Goal: Navigation & Orientation: Understand site structure

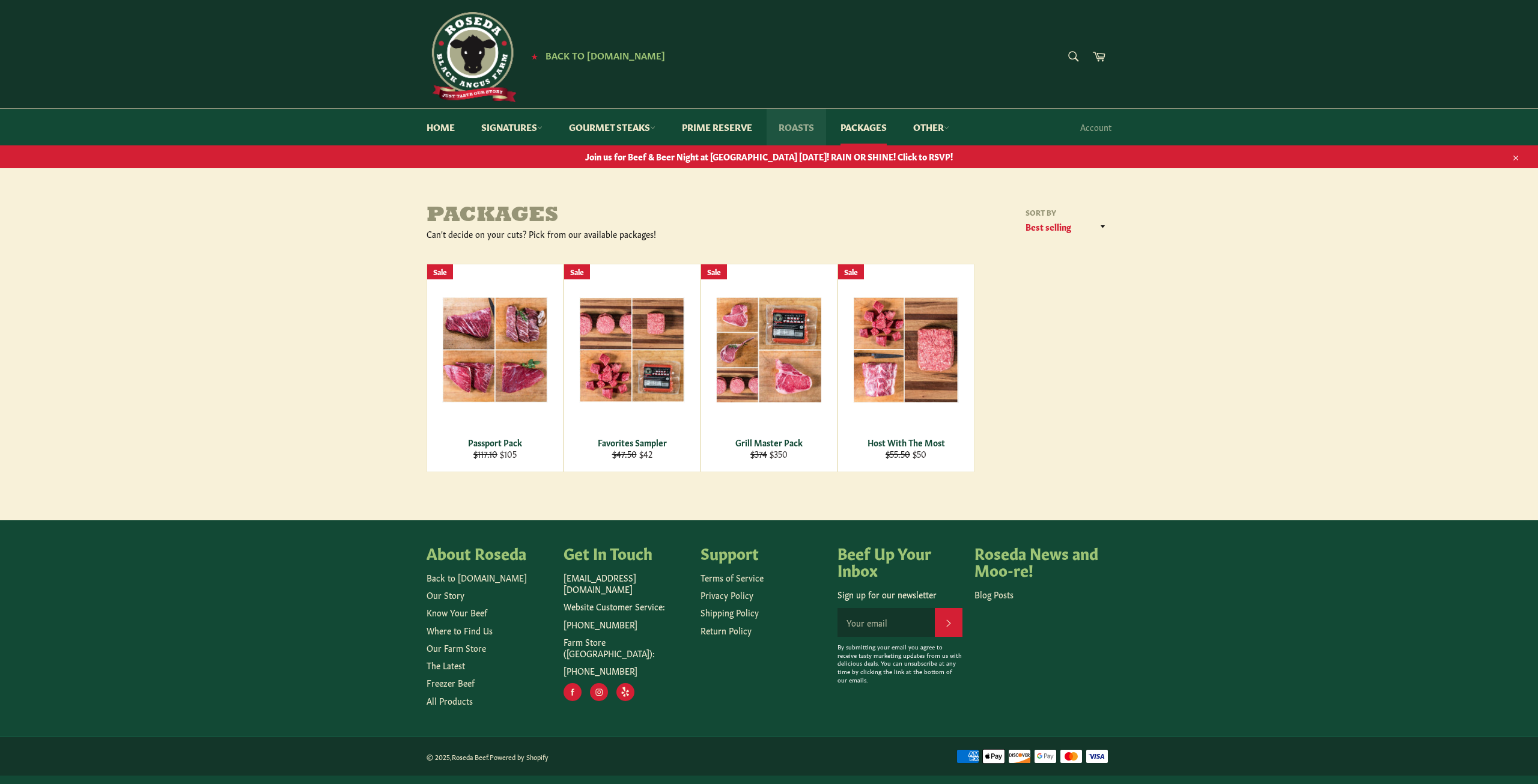
click at [785, 126] on link "Roasts" at bounding box center [796, 127] width 60 height 37
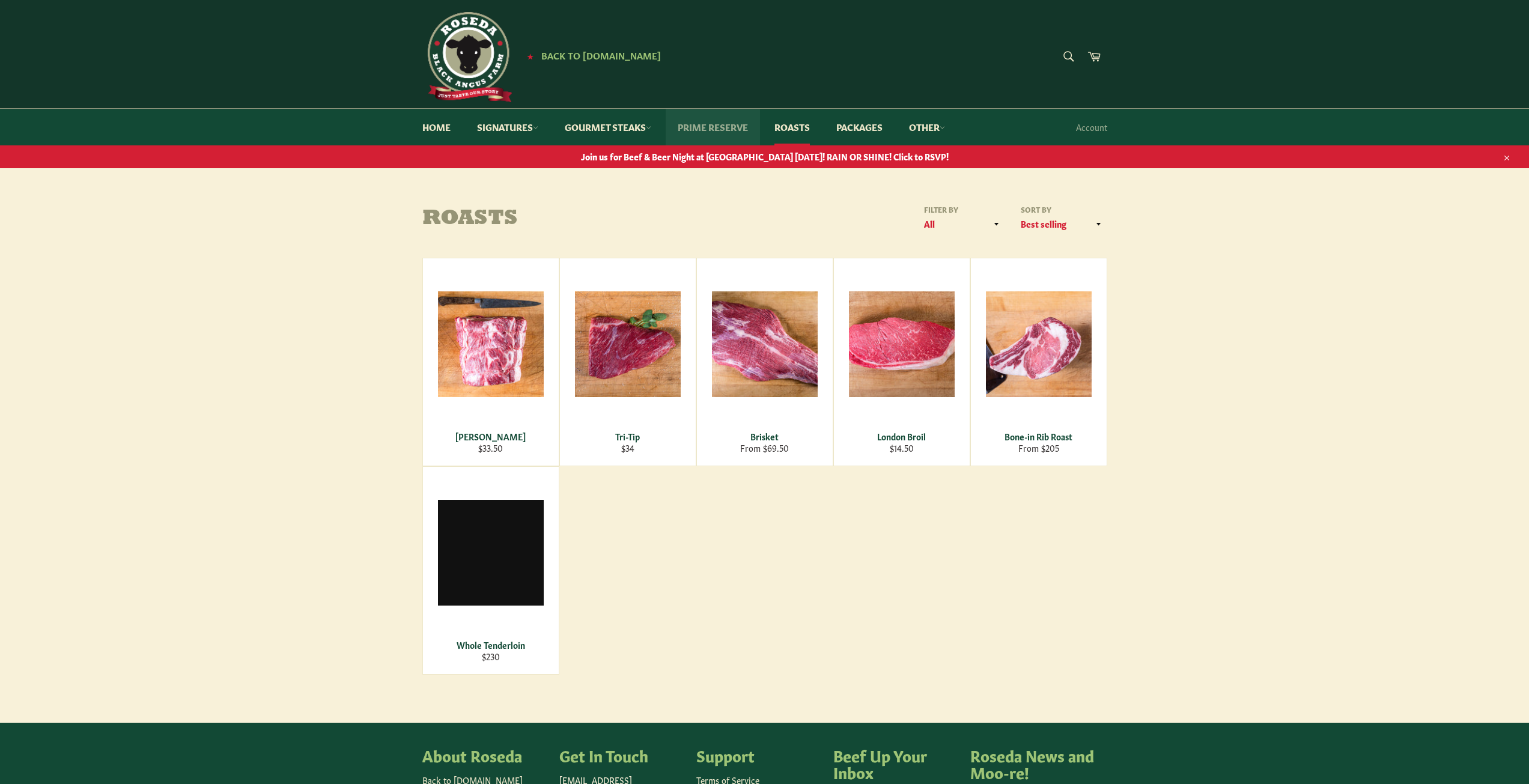
click at [710, 131] on link "Prime Reserve" at bounding box center [712, 127] width 94 height 37
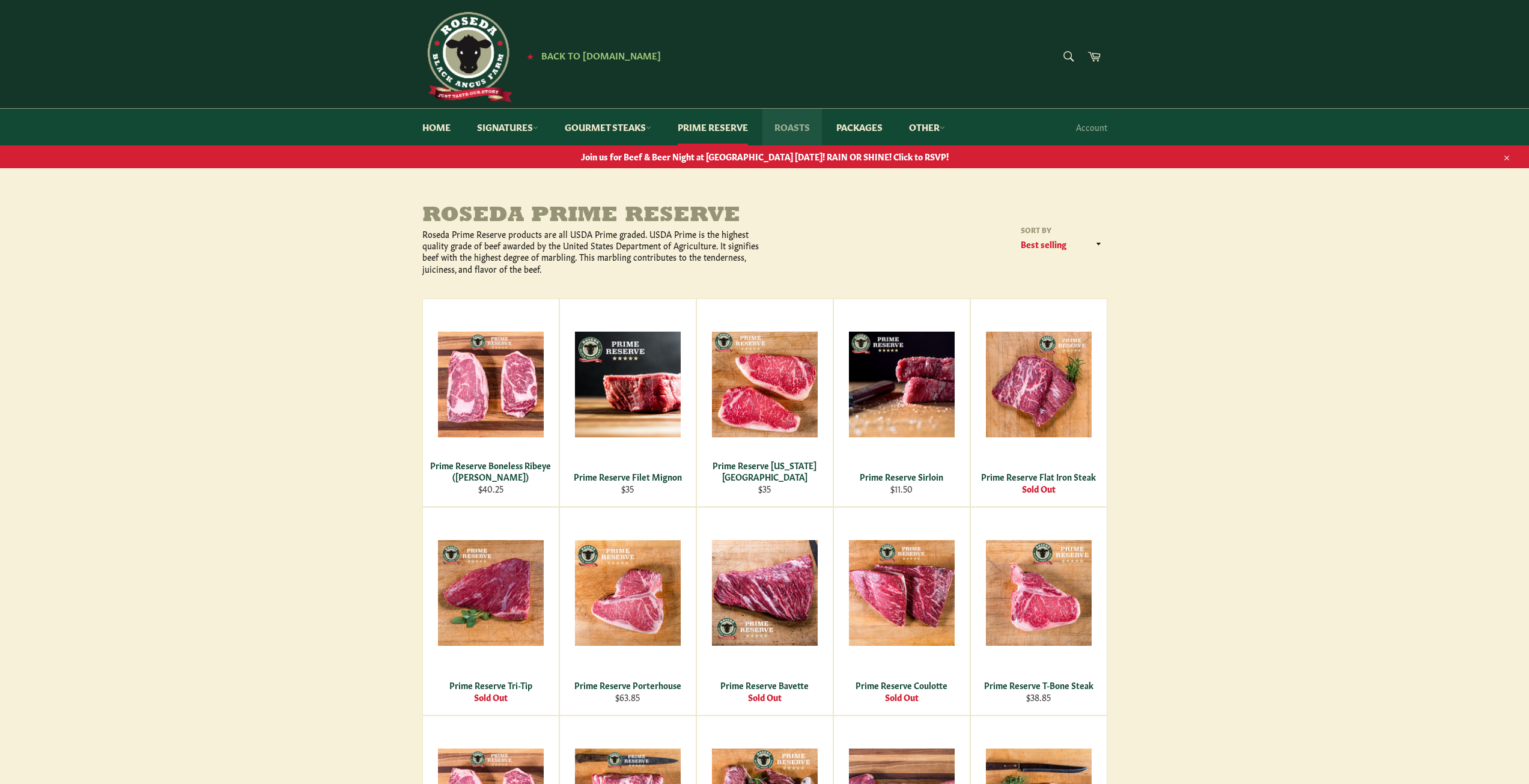
click at [807, 127] on link "Roasts" at bounding box center [792, 127] width 60 height 37
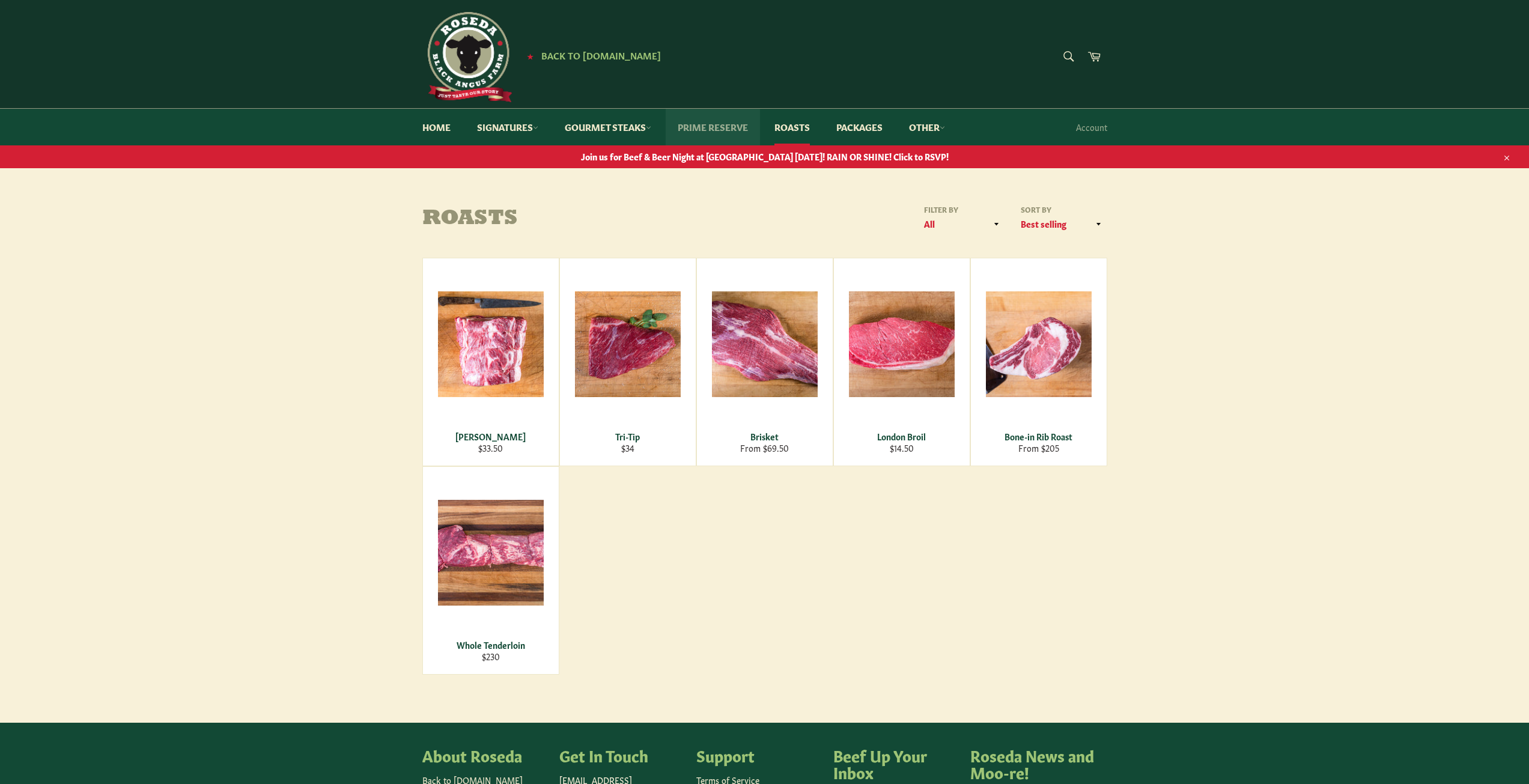
click at [728, 127] on link "Prime Reserve" at bounding box center [712, 127] width 94 height 37
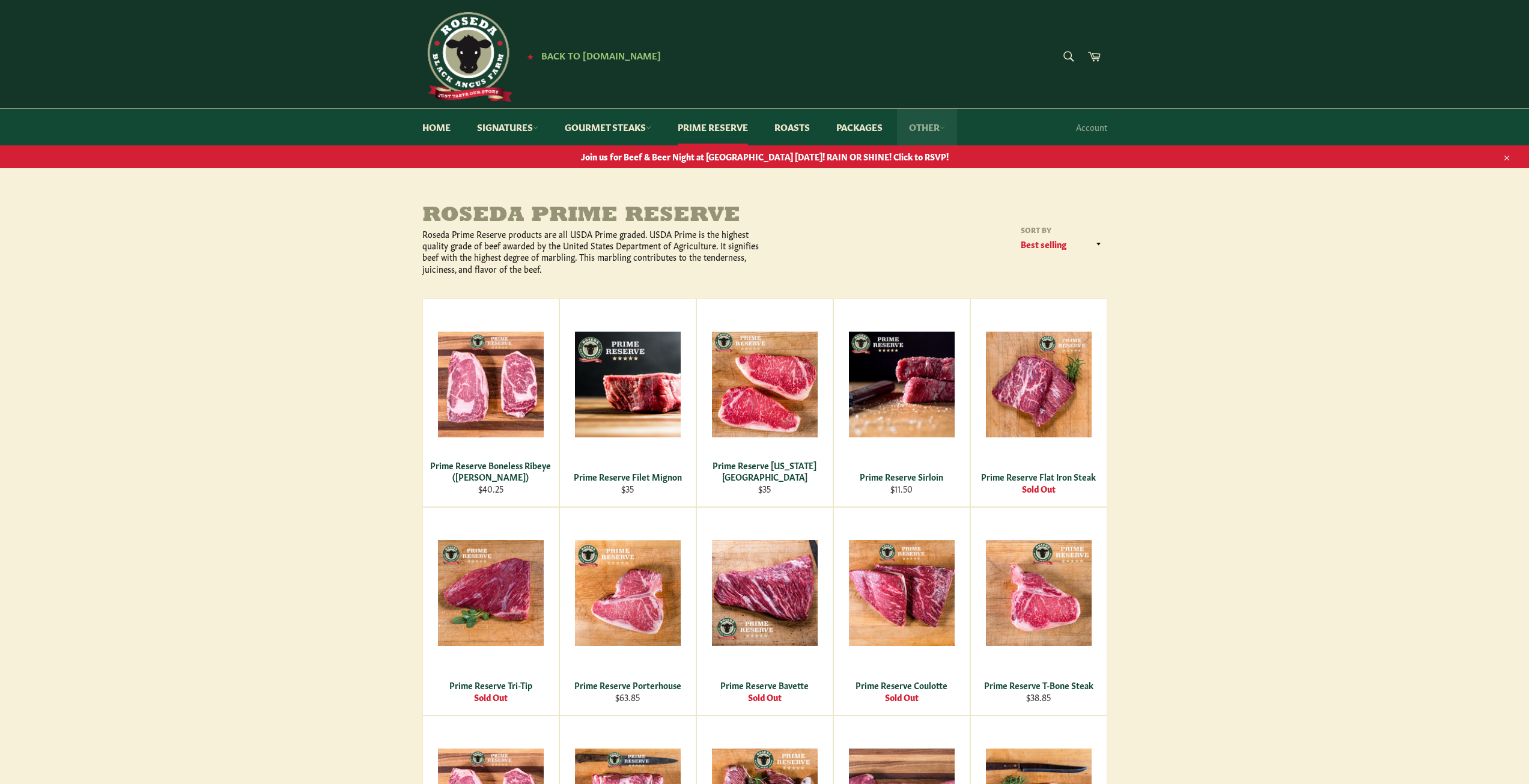
click at [951, 126] on link "Other" at bounding box center [926, 127] width 60 height 37
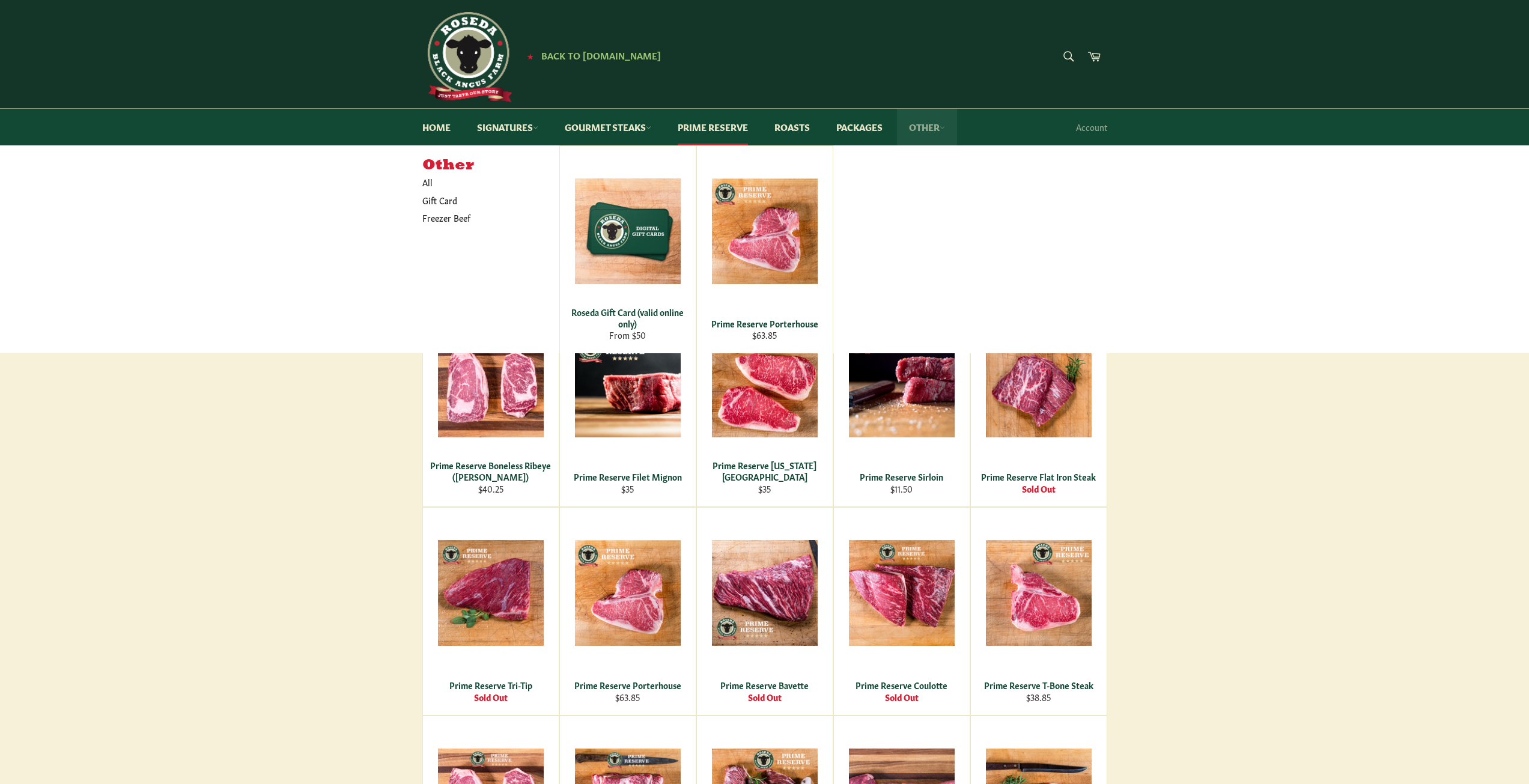
click at [945, 126] on icon at bounding box center [942, 128] width 5 height 5
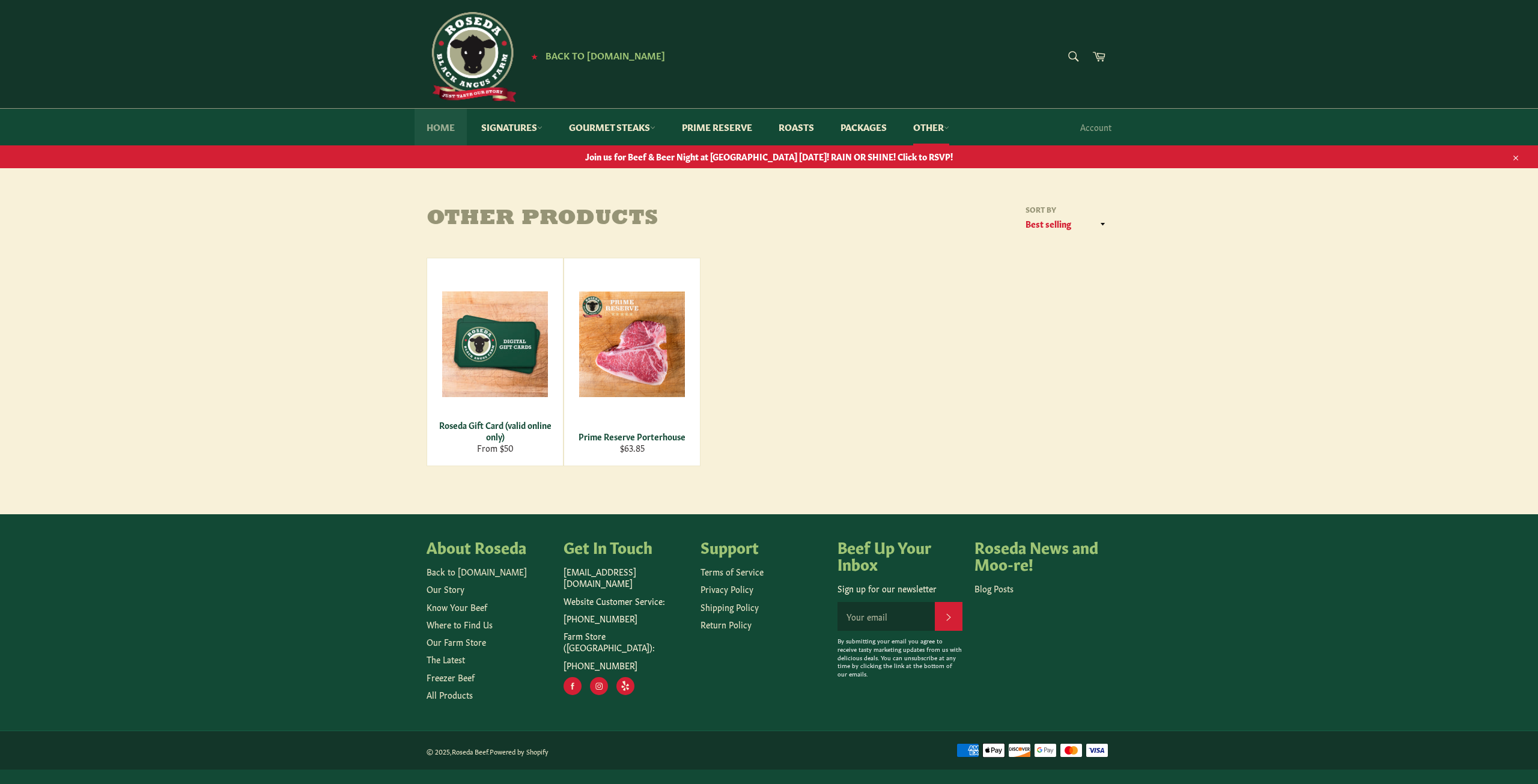
click at [438, 129] on link "Home" at bounding box center [441, 127] width 52 height 37
